Goal: Transaction & Acquisition: Complete application form

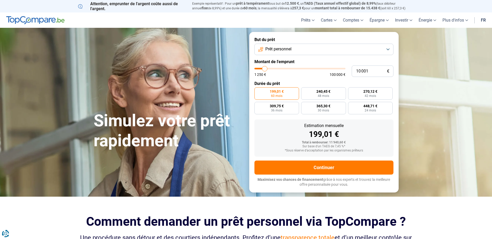
type input "9 500"
type input "9500"
type input "9 750"
type input "9750"
type input "10 250"
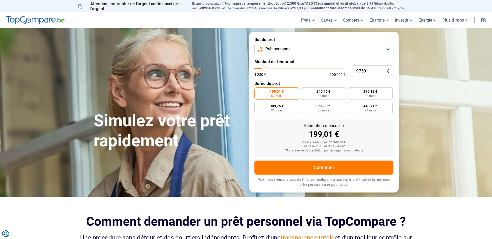
type input "10250"
type input "10 500"
type input "10500"
type input "11 000"
type input "11000"
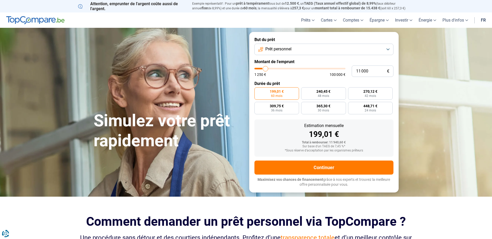
type input "11 500"
type input "11500"
type input "12 500"
type input "12500"
type input "13 500"
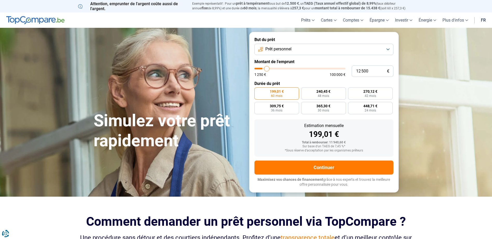
type input "13500"
type input "15 750"
type input "15750"
type input "19 000"
type input "19000"
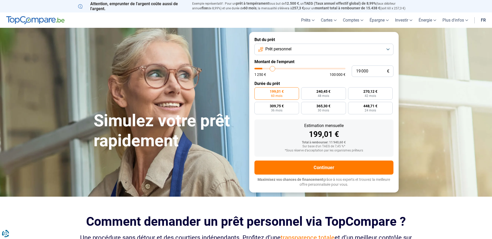
type input "24 500"
type input "24500"
type input "26 000"
type input "26000"
type input "30 750"
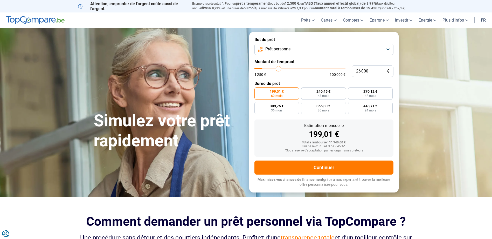
type input "30750"
type input "32 500"
type input "32500"
type input "34 750"
type input "34750"
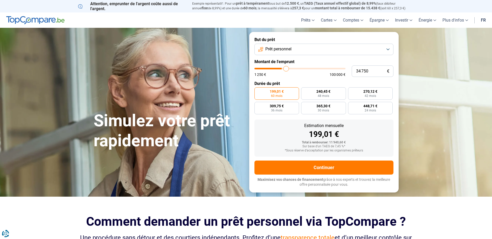
type input "36 500"
type input "36500"
type input "37 250"
type input "37250"
type input "38 000"
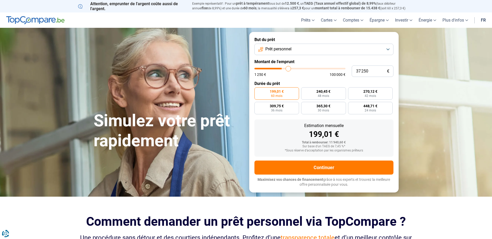
type input "38000"
type input "38 250"
type input "38250"
type input "38 500"
type input "38500"
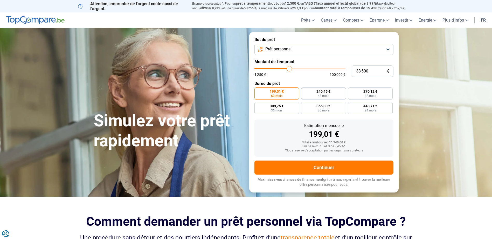
type input "38 750"
type input "38750"
type input "39 250"
type input "39250"
type input "37 250"
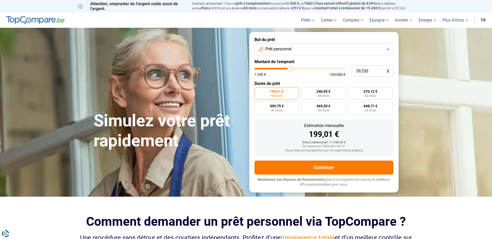
type input "37250"
type input "34 000"
type input "34000"
type input "31 000"
type input "31000"
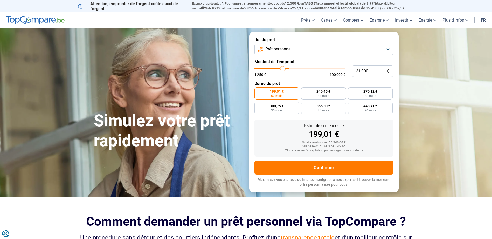
type input "26 500"
type input "26500"
type input "23 250"
type input "23250"
type input "21 250"
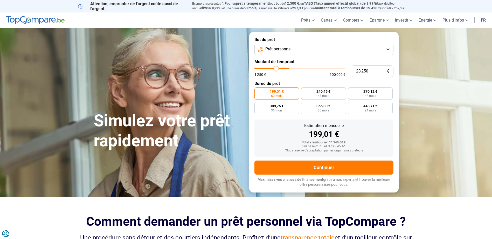
type input "21250"
type input "20 250"
type input "20250"
type input "20 000"
type input "20000"
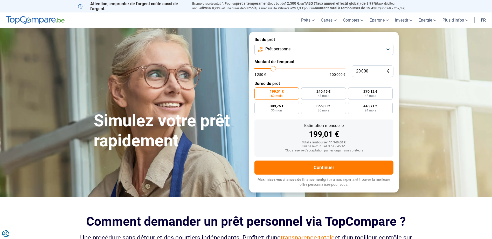
type input "19 750"
type input "19750"
type input "19 000"
type input "19000"
type input "18 000"
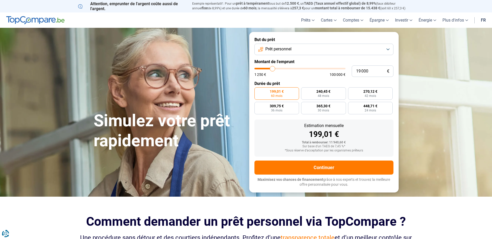
type input "18000"
type input "17 500"
type input "17500"
type input "17 250"
type input "17250"
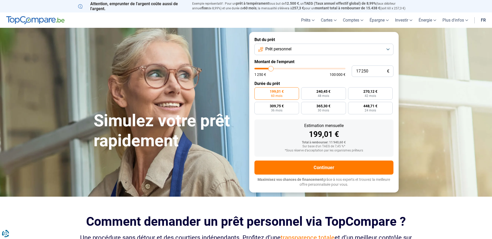
type input "17 000"
type input "17000"
type input "16 500"
type input "16500"
type input "16 250"
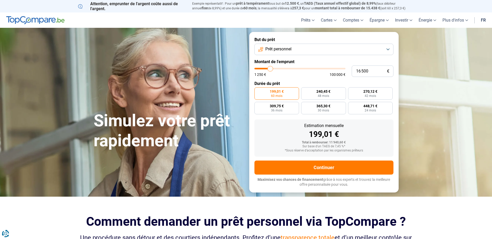
type input "16250"
type input "16 000"
type input "16000"
type input "15 750"
type input "15750"
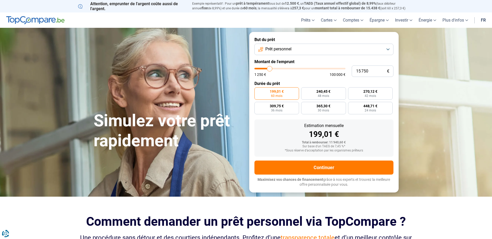
type input "15 500"
drag, startPoint x: 264, startPoint y: 70, endPoint x: 269, endPoint y: 77, distance: 8.5
type input "15500"
click at [269, 69] on input "range" at bounding box center [299, 69] width 91 height 2
radio input "false"
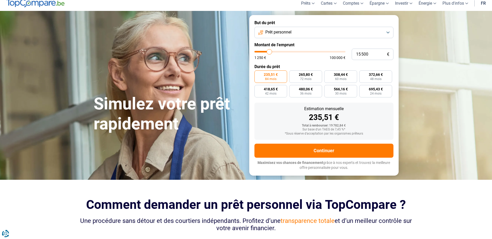
scroll to position [26, 0]
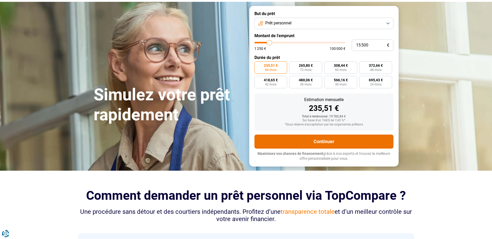
click at [279, 148] on button "Continuer" at bounding box center [323, 141] width 139 height 14
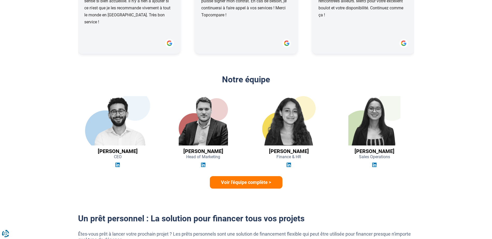
scroll to position [700, 0]
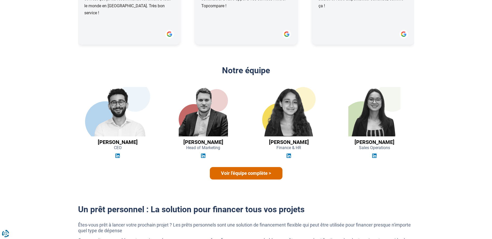
click at [220, 178] on link "Voir l'équipe complète >" at bounding box center [246, 173] width 73 height 12
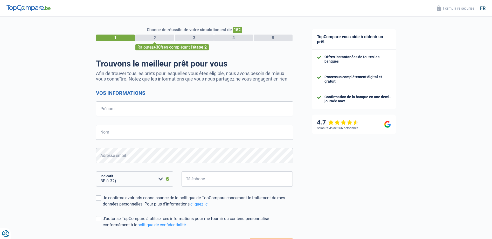
select select "32"
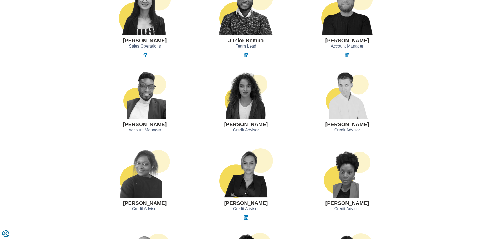
scroll to position [319, 0]
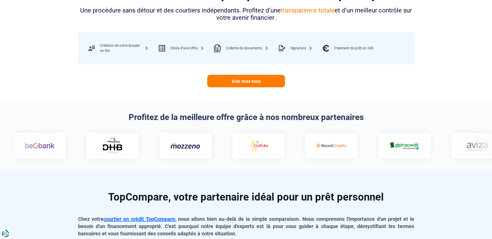
scroll to position [207, 0]
